Goal: Transaction & Acquisition: Purchase product/service

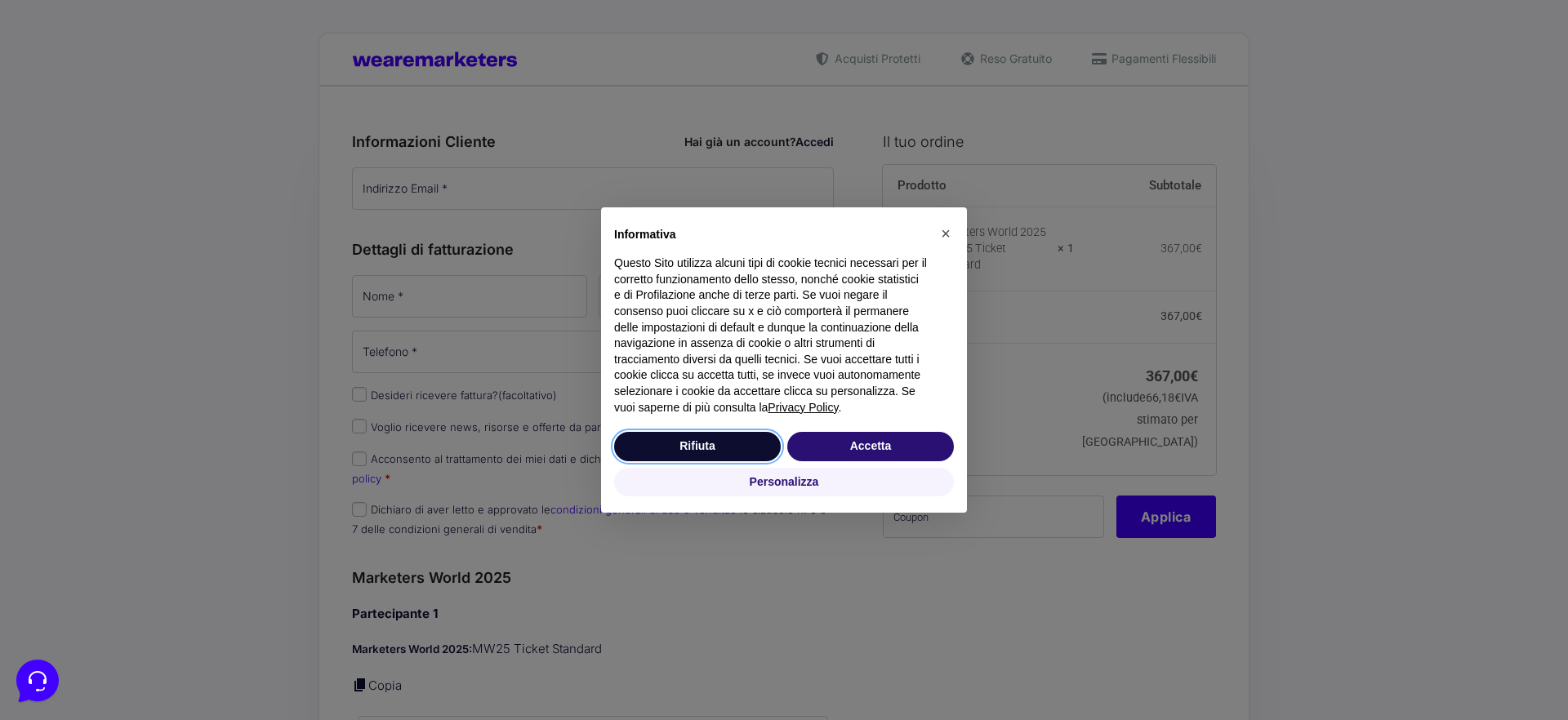
click at [724, 446] on button "Rifiuta" at bounding box center [697, 446] width 167 height 29
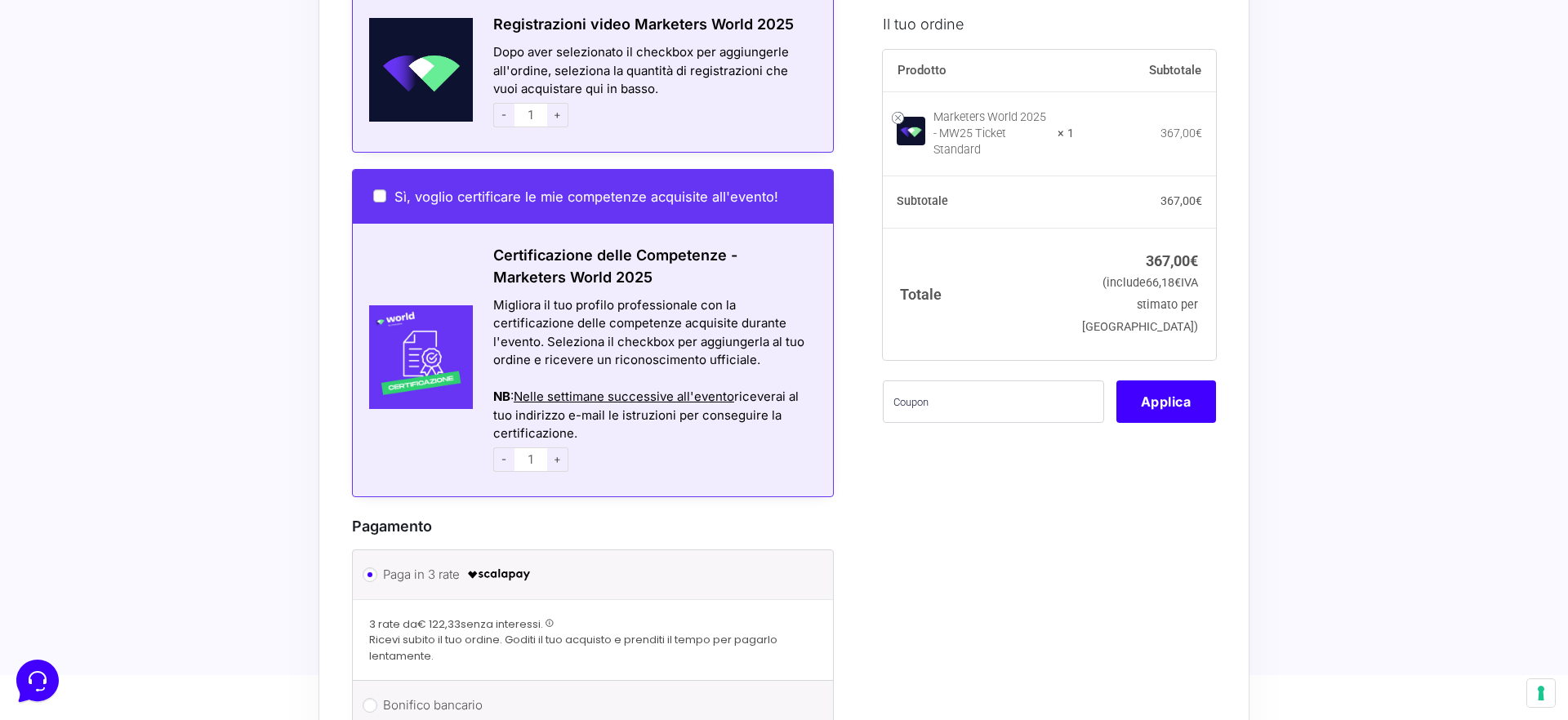
scroll to position [1026, 0]
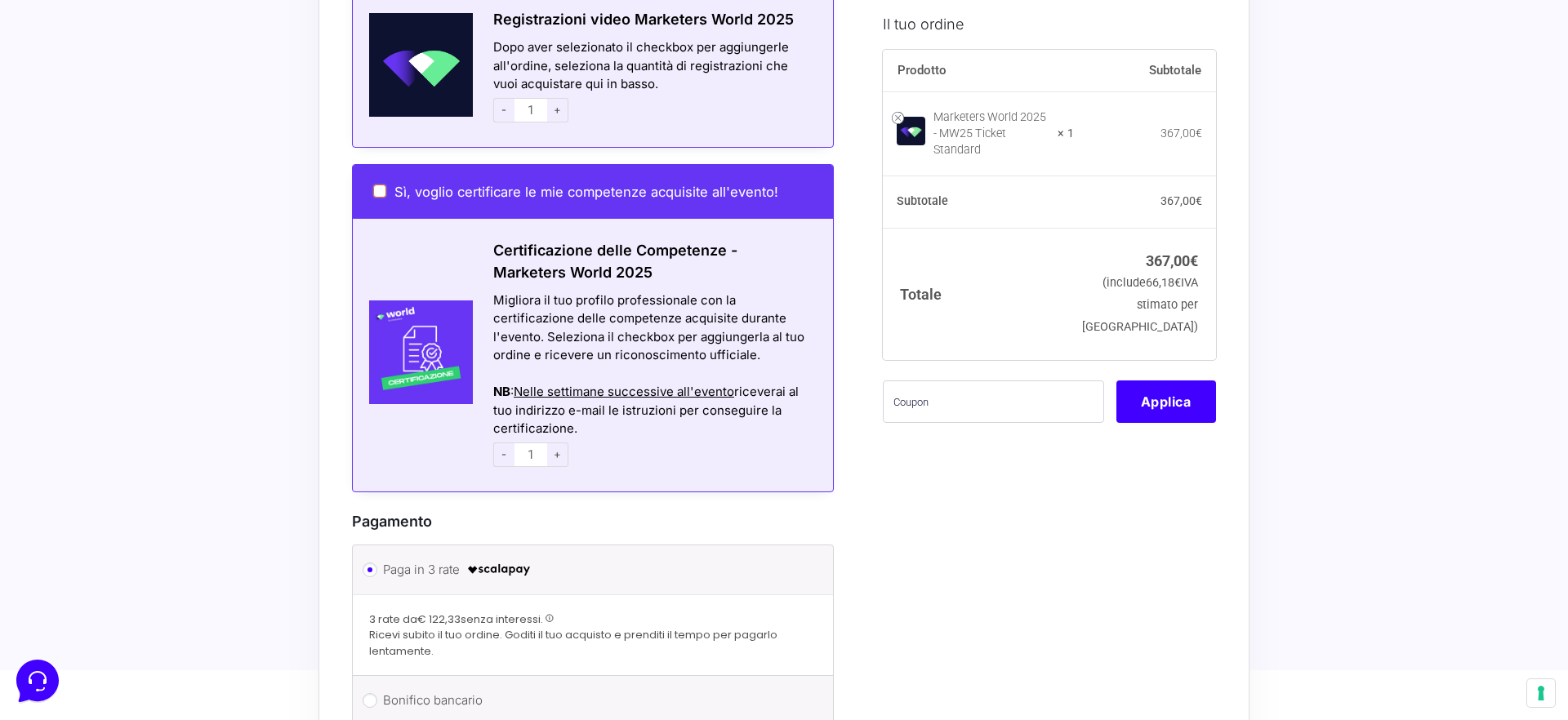
click at [385, 185] on input "Sì, voglio certificare le mie competenze acquisite all'evento!" at bounding box center [379, 191] width 13 height 13
checkbox input "true"
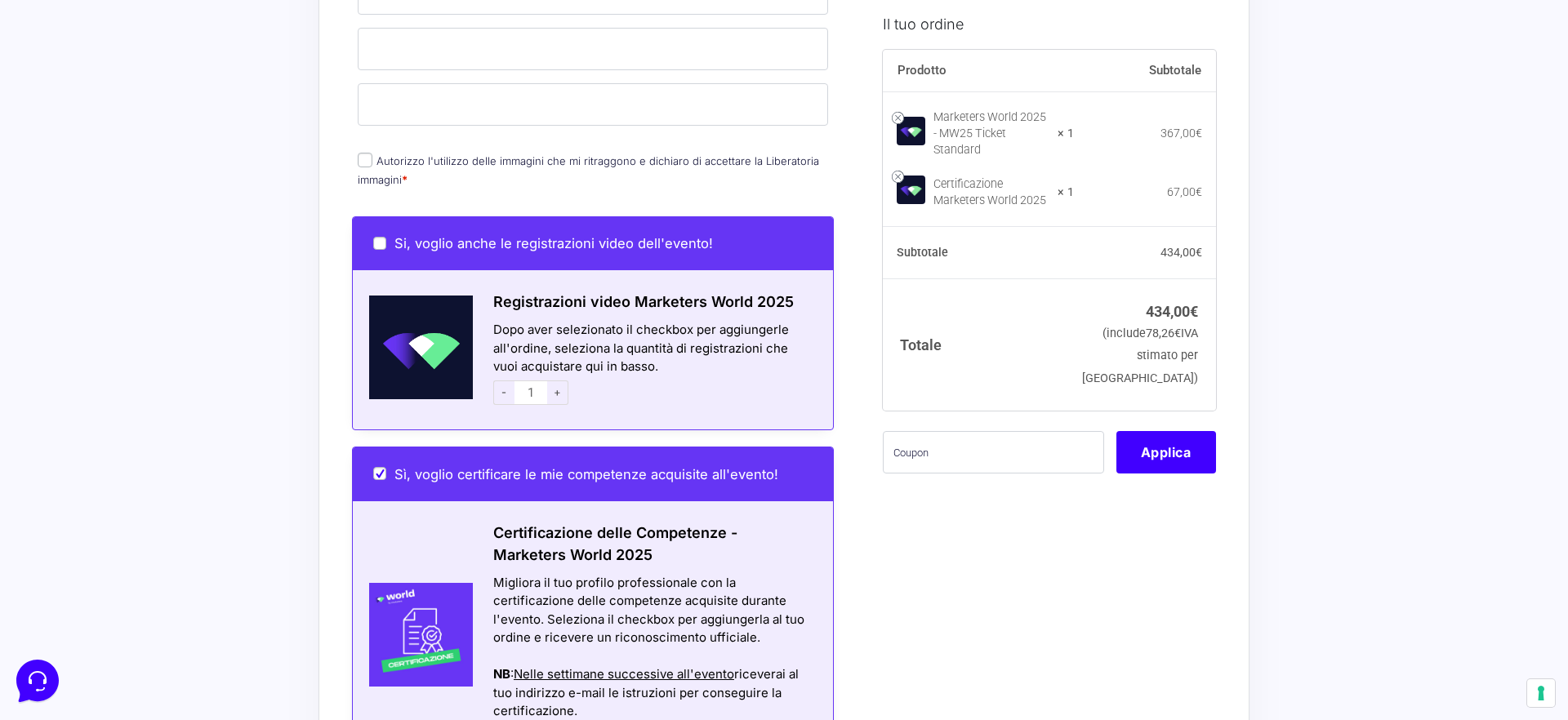
scroll to position [686, 0]
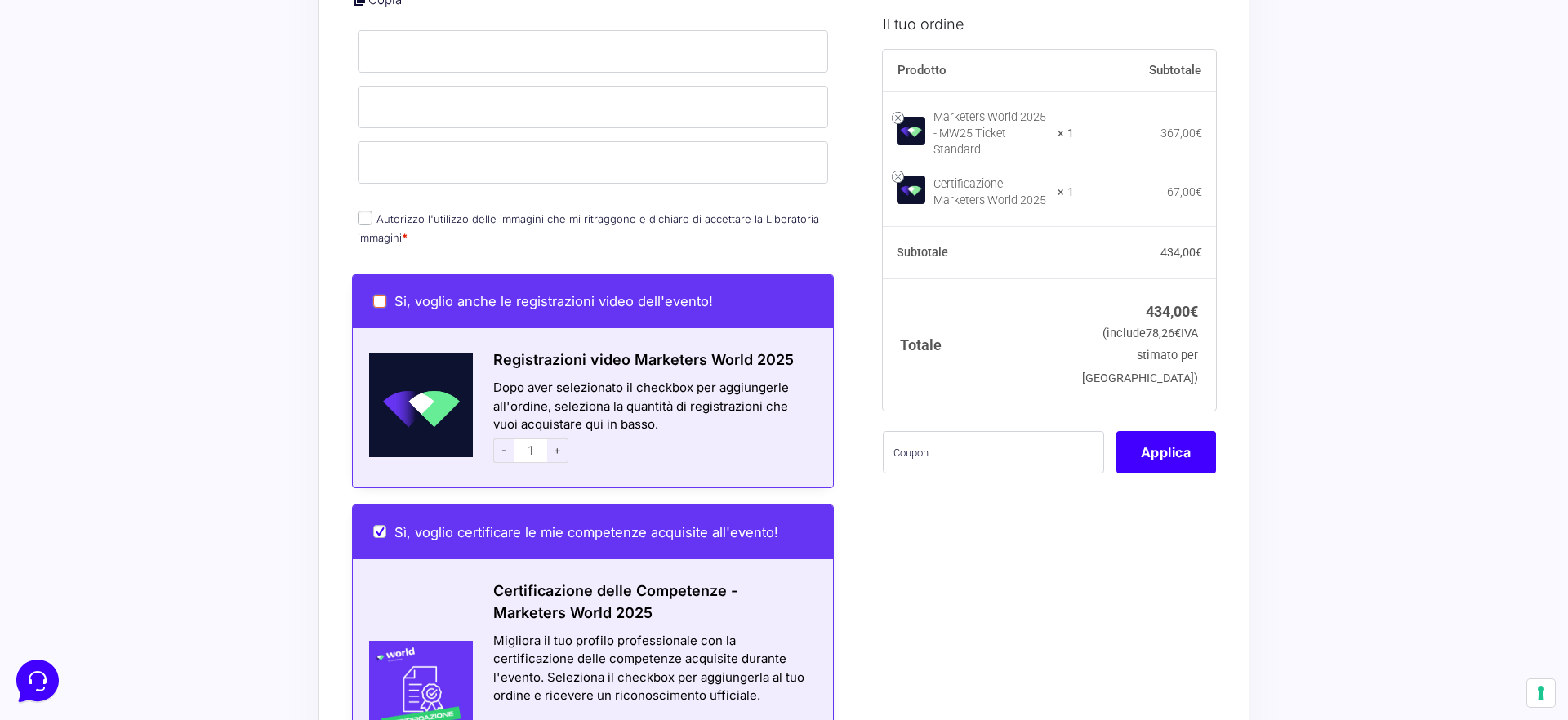
click at [378, 295] on input "Si, voglio anche le registrazioni video dell'evento!" at bounding box center [379, 301] width 13 height 13
checkbox input "true"
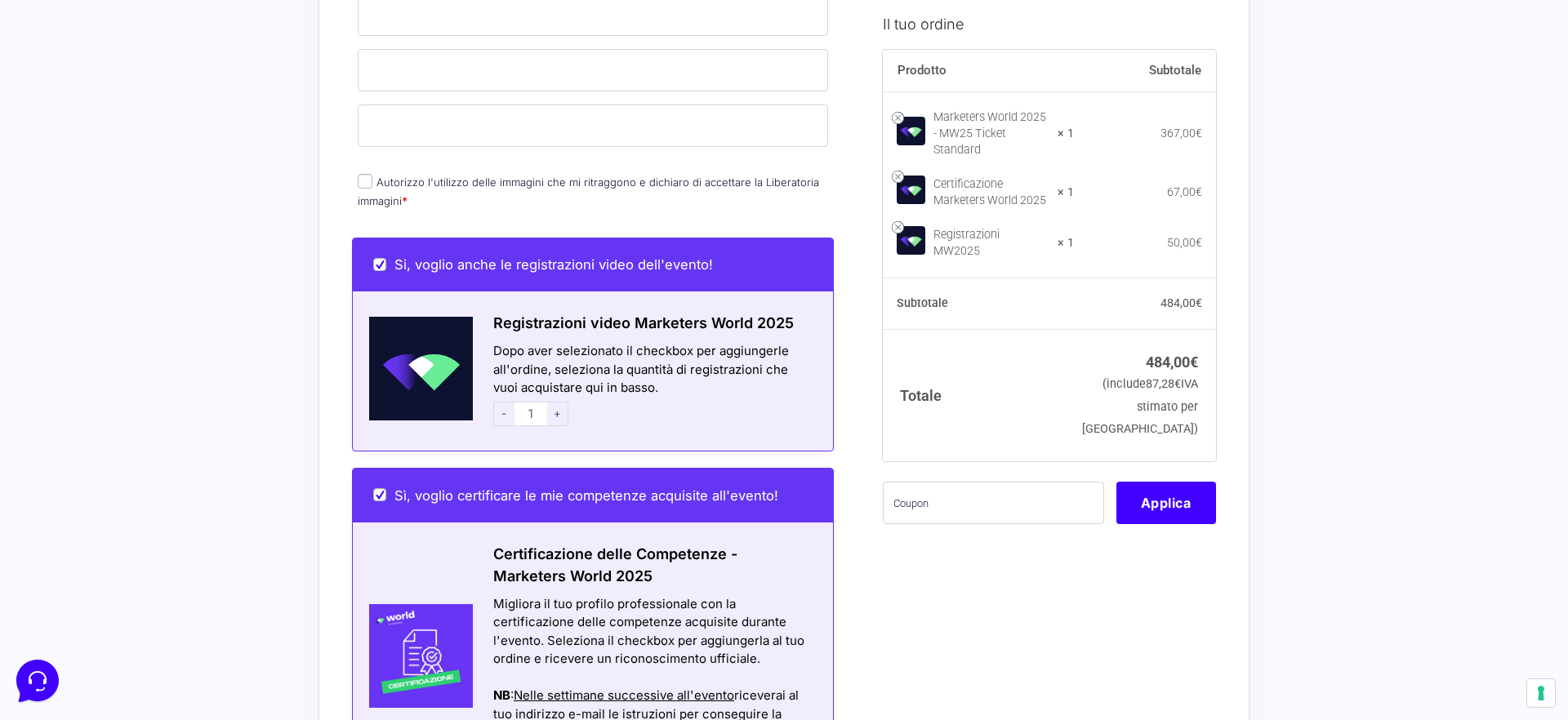
scroll to position [739, 0]
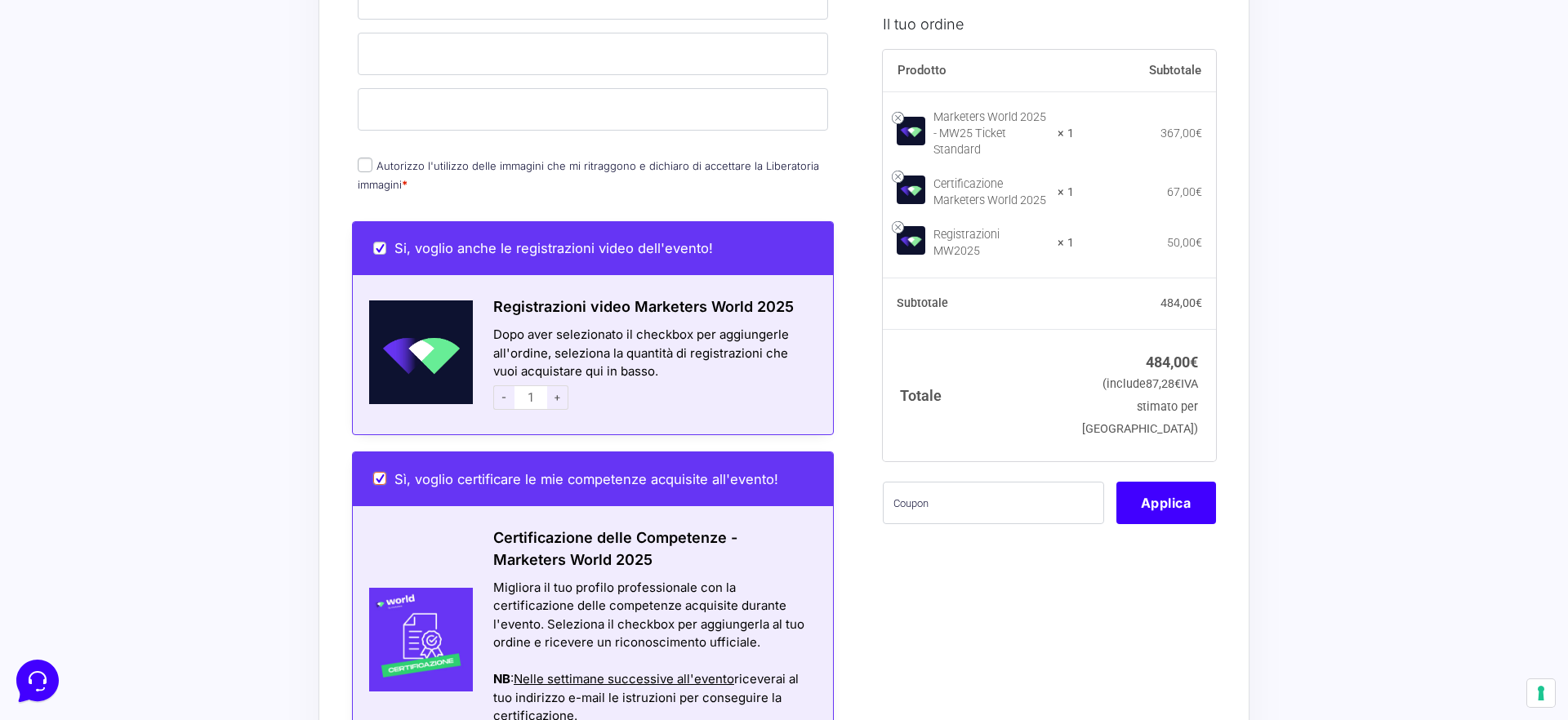
click at [375, 472] on input "Sì, voglio certificare le mie competenze acquisite all'evento!" at bounding box center [379, 478] width 13 height 13
checkbox input "false"
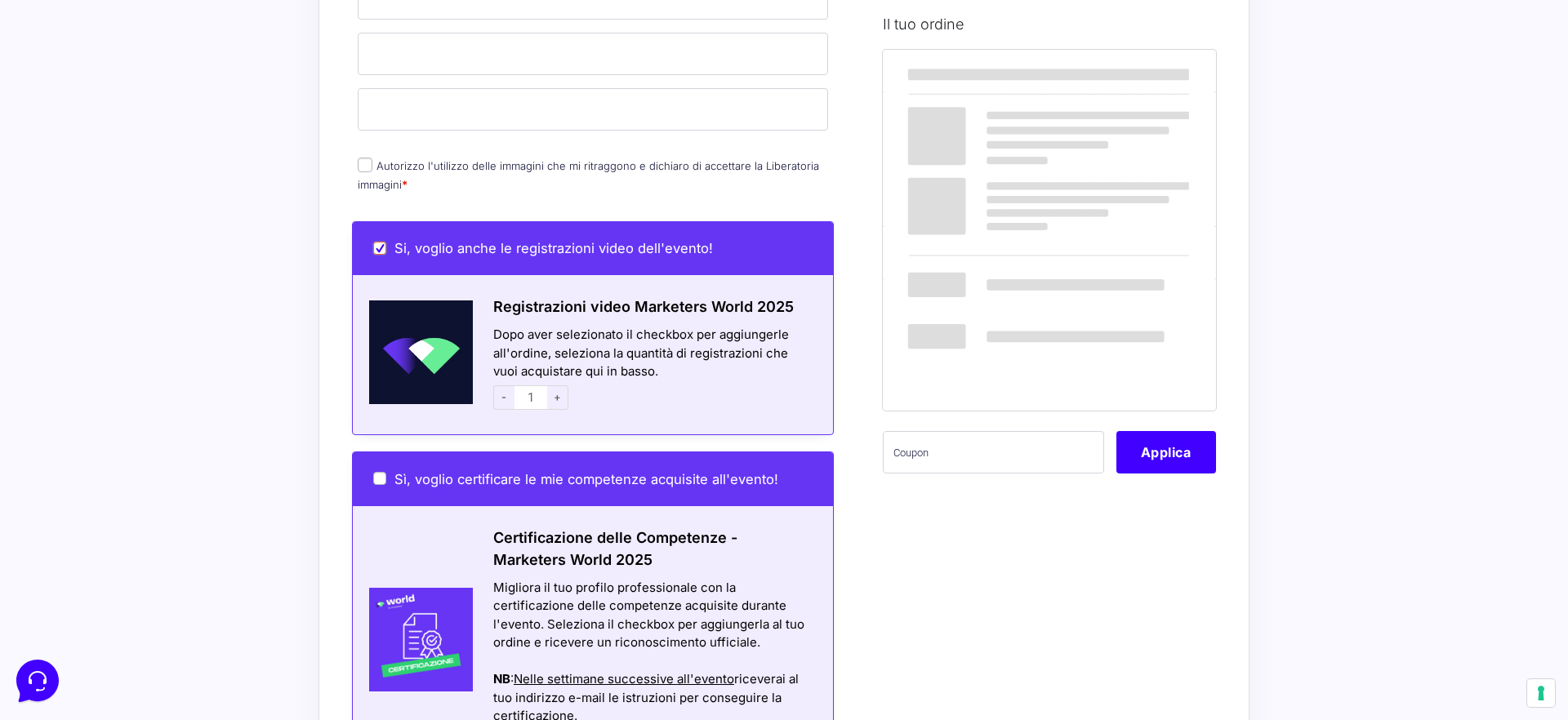
click at [381, 242] on input "Si, voglio anche le registrazioni video dell'evento!" at bounding box center [379, 248] width 13 height 13
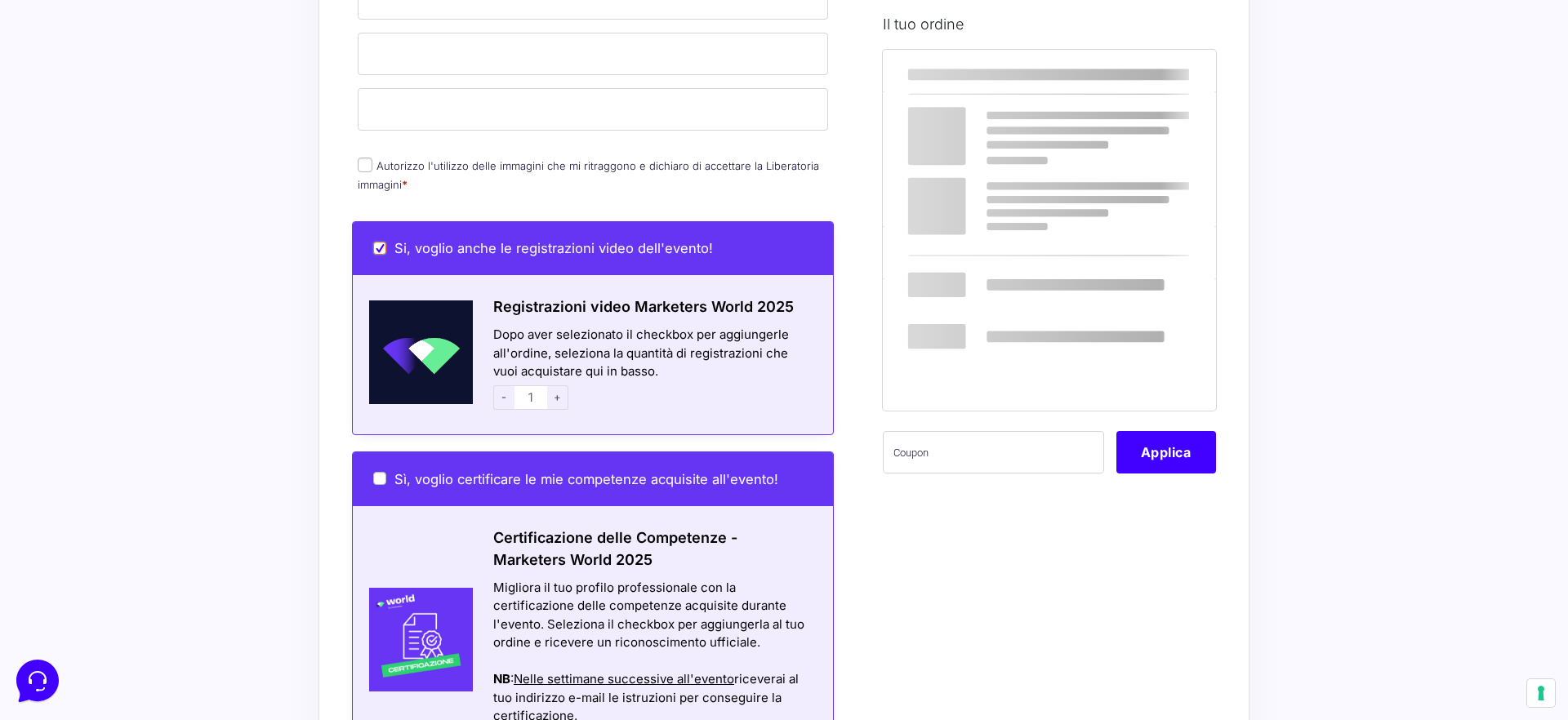
checkbox input "false"
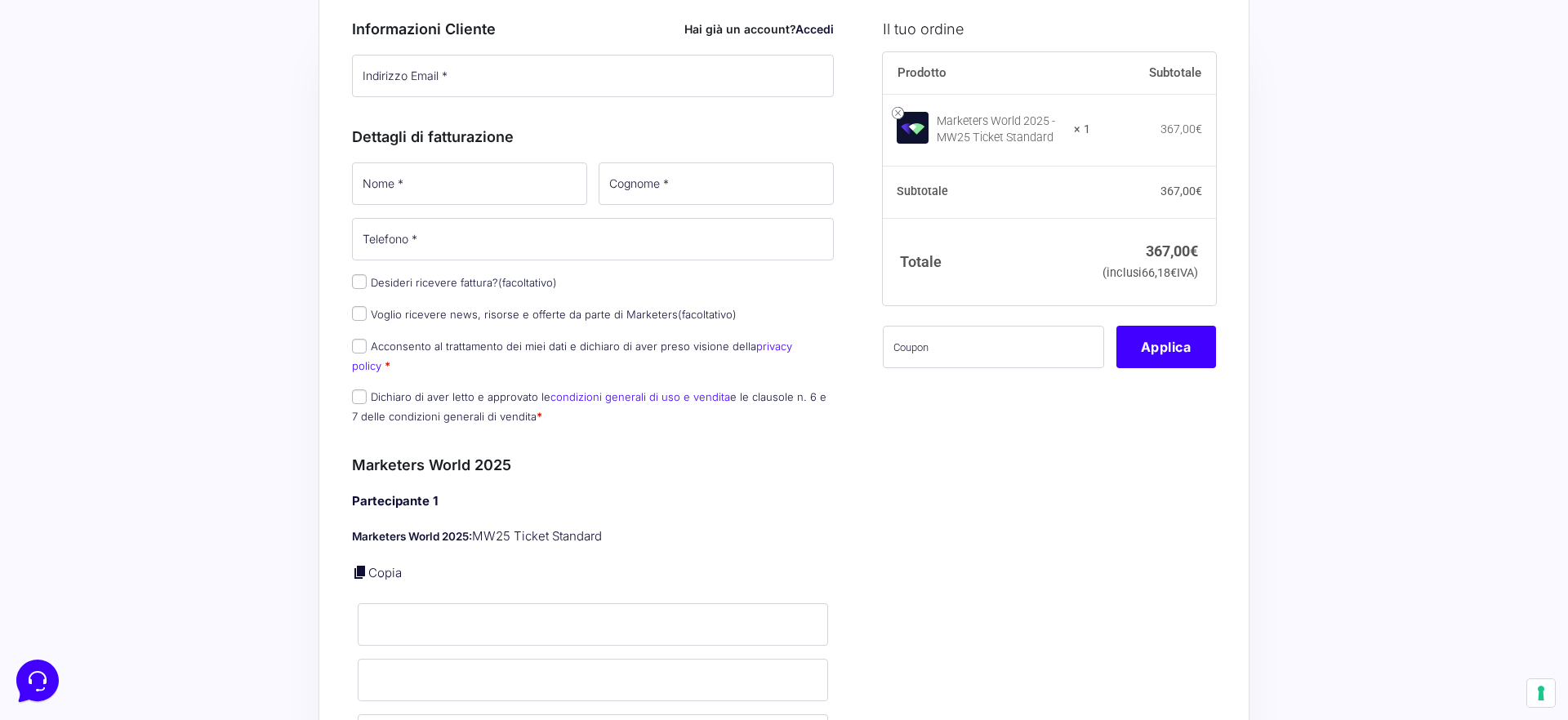
scroll to position [0, 0]
